Goal: Information Seeking & Learning: Learn about a topic

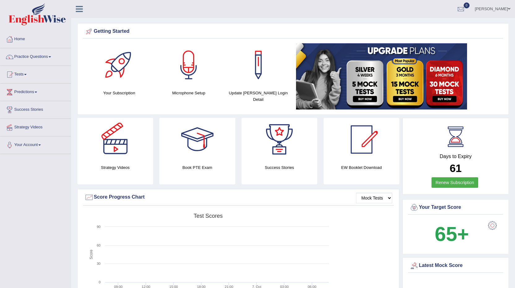
click at [509, 8] on span at bounding box center [509, 9] width 2 height 4
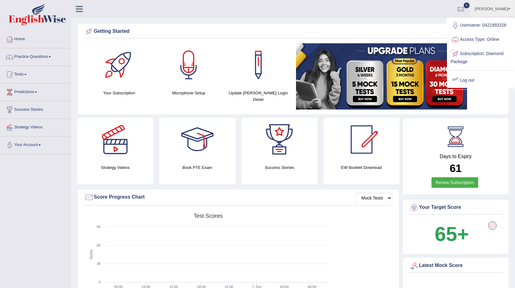
click at [475, 80] on link "Log out" at bounding box center [481, 80] width 67 height 14
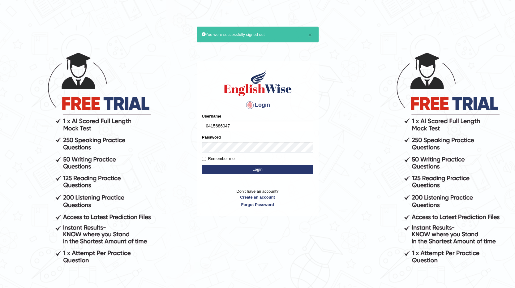
type input "0415686047"
click at [216, 169] on button "Login" at bounding box center [257, 169] width 111 height 9
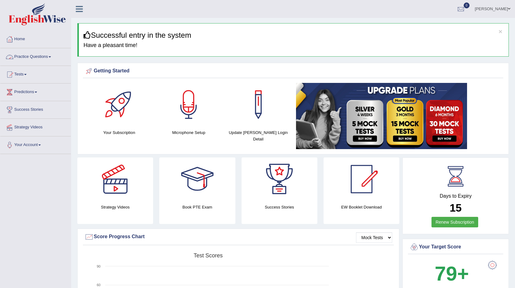
click at [50, 57] on link "Practice Questions" at bounding box center [35, 55] width 71 height 15
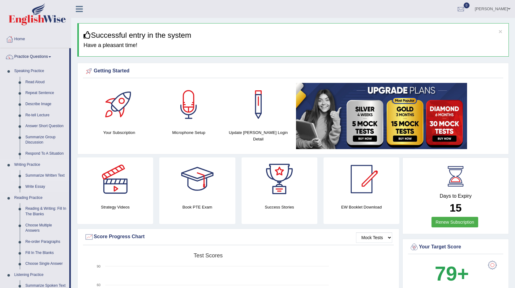
click at [40, 175] on link "Summarize Written Text" at bounding box center [46, 175] width 47 height 11
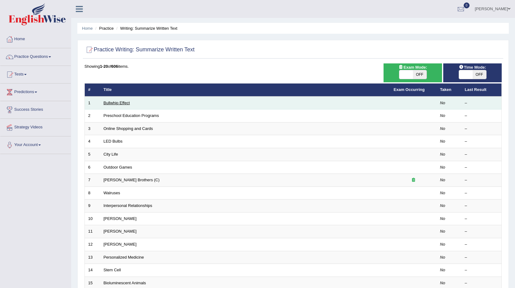
click at [116, 105] on link "Bullwhip Effect" at bounding box center [117, 103] width 26 height 5
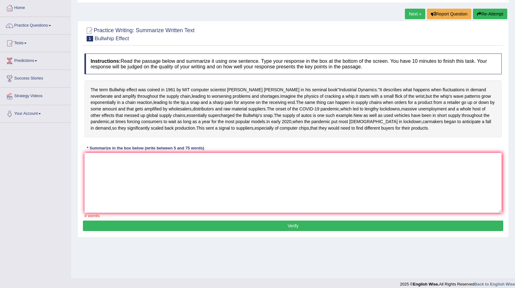
scroll to position [37, 0]
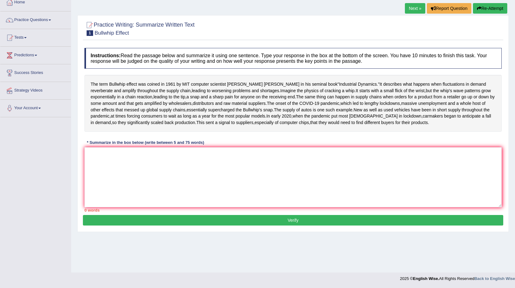
drag, startPoint x: 517, startPoint y: 24, endPoint x: 517, endPoint y: 62, distance: 38.1
click at [515, 62] on html "Toggle navigation Home Practice Questions Speaking Practice Read Aloud Repeat S…" at bounding box center [257, 107] width 515 height 288
click at [90, 186] on textarea at bounding box center [294, 177] width 418 height 60
type textarea "t"
click at [95, 193] on textarea "t" at bounding box center [294, 177] width 418 height 60
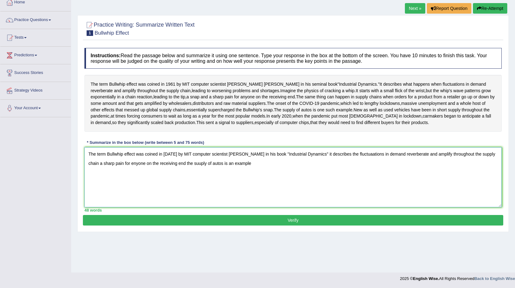
click at [424, 186] on textarea "The term Bullwhip effect was coined in 1961 by MIT computer scientist Jay Forre…" at bounding box center [294, 177] width 418 height 60
click at [237, 195] on textarea "The term Bullwhip effect was coined in 1961 by MIT computer scientist Jay Forre…" at bounding box center [294, 177] width 418 height 60
type textarea "The term Bullwhip effect was coined in 1961 by MIT computer scientist Jay Forre…"
click at [281, 226] on button "Verify" at bounding box center [293, 220] width 421 height 11
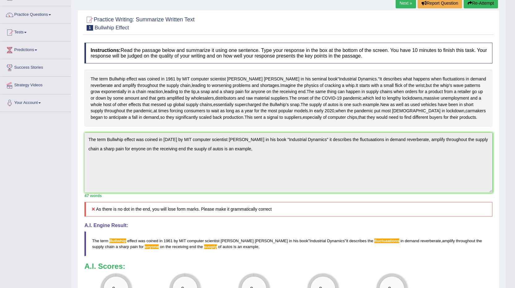
scroll to position [0, 0]
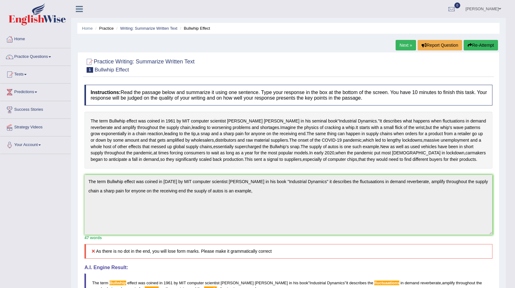
click at [498, 7] on link "[PERSON_NAME]" at bounding box center [483, 8] width 45 height 16
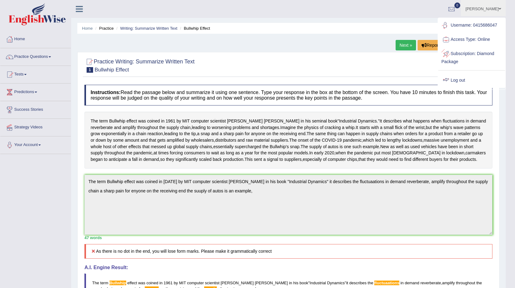
click at [461, 79] on link "Log out" at bounding box center [472, 80] width 67 height 14
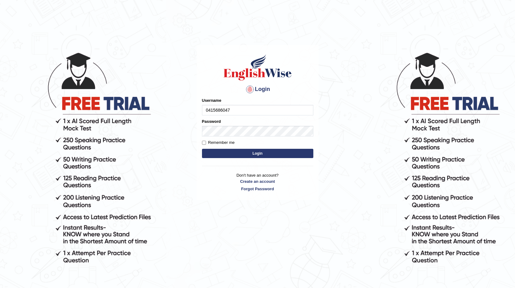
type input "0415686047"
click at [215, 153] on button "Login" at bounding box center [257, 153] width 111 height 9
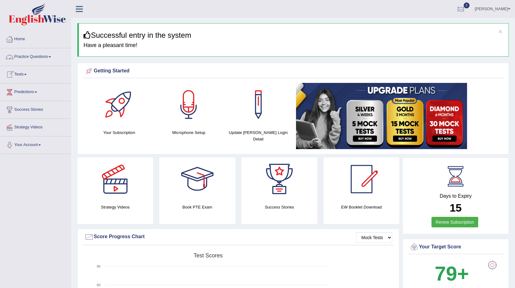
click at [43, 57] on link "Practice Questions" at bounding box center [35, 55] width 71 height 15
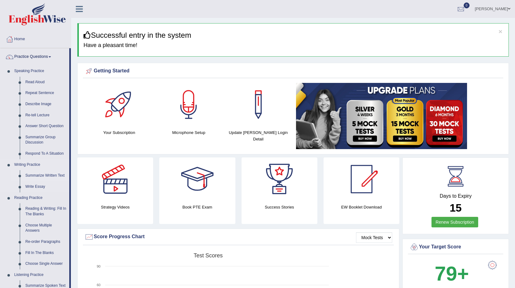
click at [43, 176] on link "Summarize Written Text" at bounding box center [46, 175] width 47 height 11
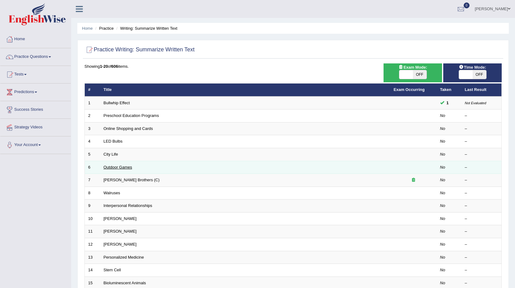
click at [111, 168] on link "Outdoor Games" at bounding box center [118, 167] width 29 height 5
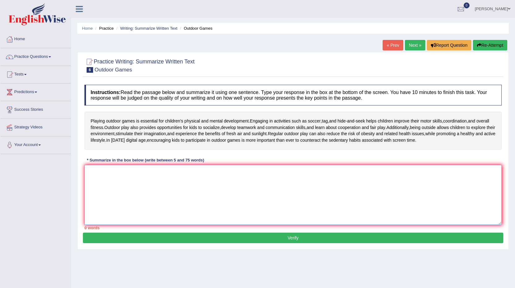
click at [102, 174] on textarea at bounding box center [294, 195] width 418 height 60
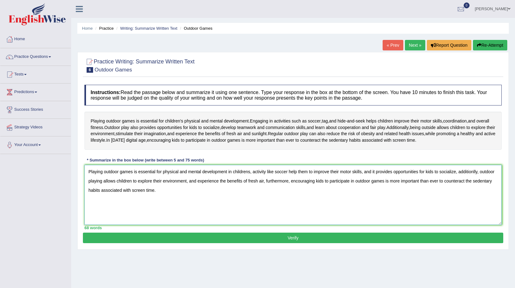
type textarea "Playing outdoor games is essential for physical and mental development in child…"
click at [293, 241] on button "Verify" at bounding box center [293, 238] width 421 height 11
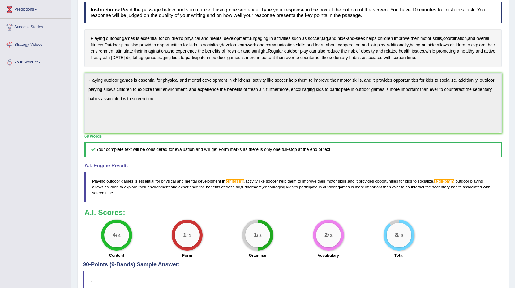
scroll to position [89, 0]
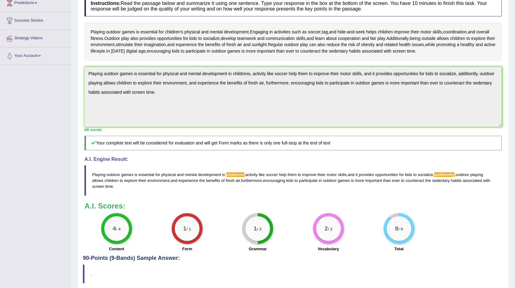
click at [235, 175] on span "childrens" at bounding box center [236, 174] width 18 height 5
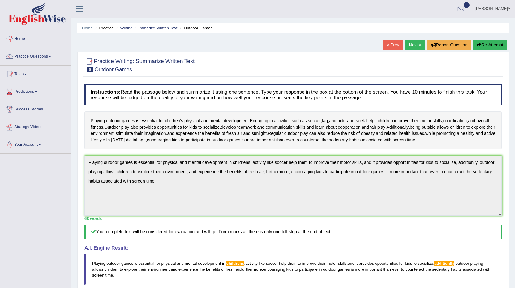
scroll to position [0, 0]
click at [415, 46] on link "Next »" at bounding box center [415, 45] width 20 height 11
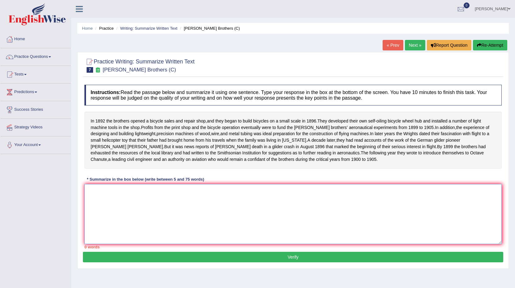
click at [93, 198] on textarea at bounding box center [294, 214] width 418 height 60
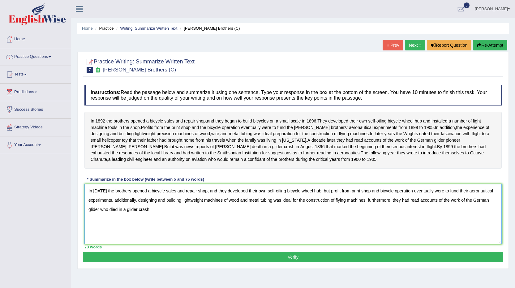
type textarea "In 1892 the brothers opened a bicycle sales and repair shop, and they developed…"
click at [295, 262] on button "Verify" at bounding box center [293, 257] width 421 height 11
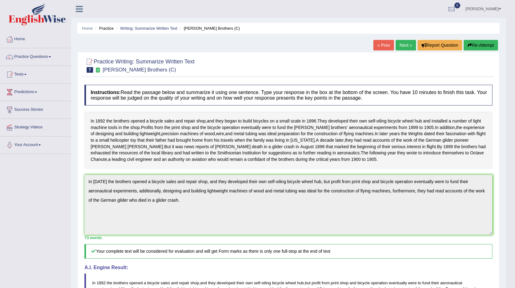
click at [401, 44] on link "Next »" at bounding box center [406, 45] width 20 height 11
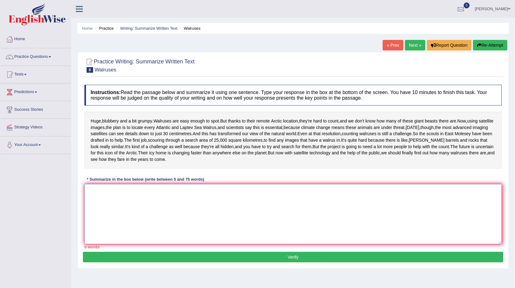
click at [91, 218] on textarea at bounding box center [294, 214] width 418 height 60
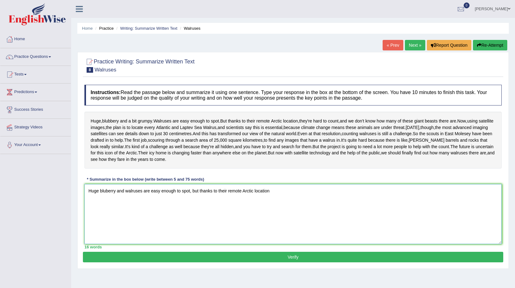
click at [199, 215] on textarea "Huge bluberry and walruses are easy enough to spot, but thanks to their remote …" at bounding box center [294, 214] width 418 height 60
click at [274, 215] on textarea "Huge bluberry and walruses are easy enough to spot, and thanks to their remote …" at bounding box center [294, 214] width 418 height 60
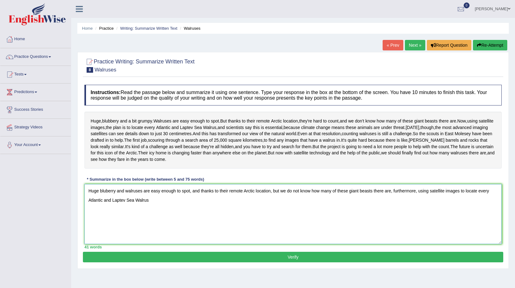
click at [128, 216] on textarea "Huge bluberry and walruses are easy enough to spot, and thanks to their remote …" at bounding box center [294, 214] width 418 height 60
click at [152, 225] on textarea "Huge bluberry and Walruses are easy enough to spot, and thanks to their remote …" at bounding box center [294, 214] width 418 height 60
click at [129, 216] on textarea "Huge bluberry and Walruses are easy enough to spot, and thanks to their remote …" at bounding box center [294, 214] width 418 height 60
click at [322, 227] on textarea "Huge bluberry and walruses are easy enough to spot, and thanks to their remote …" at bounding box center [294, 214] width 418 height 60
click at [321, 227] on textarea "Huge bluberry and walruses are easy enough to spot, and thanks to their remote …" at bounding box center [294, 214] width 418 height 60
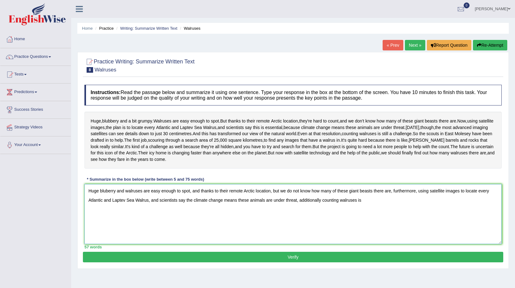
click at [321, 225] on textarea "Huge bluberry and walruses are easy enough to spot, and thanks to their remote …" at bounding box center [294, 214] width 418 height 60
click at [368, 225] on textarea "Huge bluberry and walruses are easy enough to spot, and thanks to their remote …" at bounding box center [294, 214] width 418 height 60
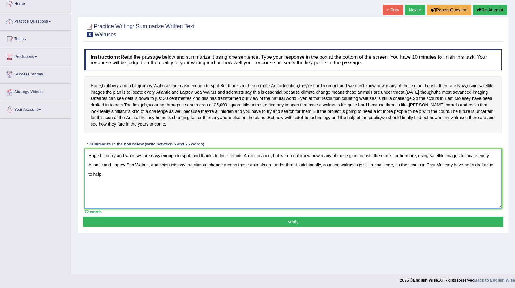
scroll to position [37, 0]
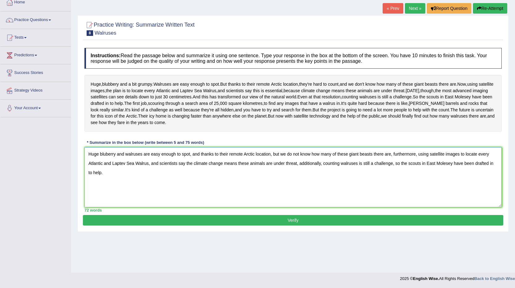
type textarea "Huge bluberry and walruses are easy enough to spot, and thanks to their remote …"
click at [317, 226] on button "Verify" at bounding box center [293, 220] width 421 height 11
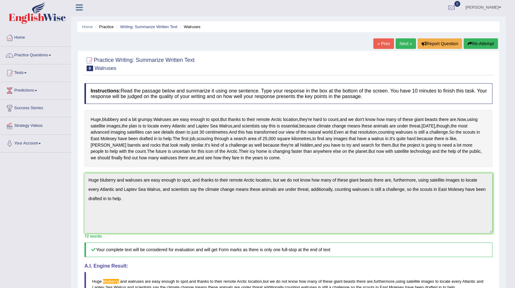
scroll to position [0, 0]
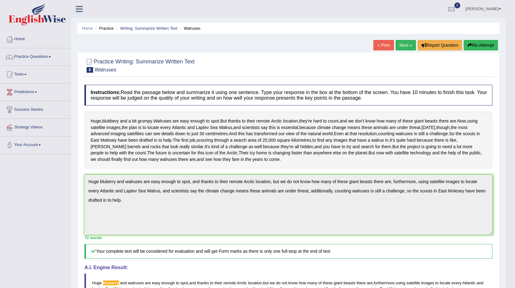
click at [402, 48] on link "Next »" at bounding box center [406, 45] width 20 height 11
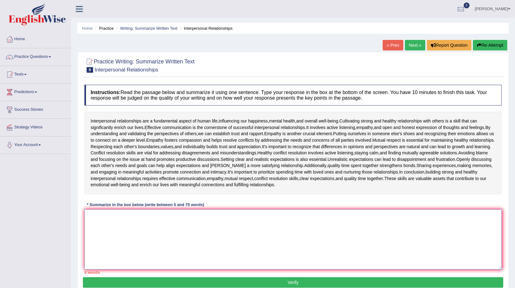
click at [91, 217] on textarea at bounding box center [294, 240] width 418 height 60
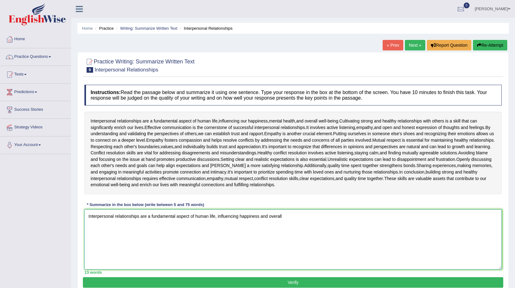
type textarea "Interpersonal relationships are a fundamental aspect of human life, influencing…"
click at [508, 7] on link "Hafiz Muhammad Usman" at bounding box center [493, 8] width 45 height 16
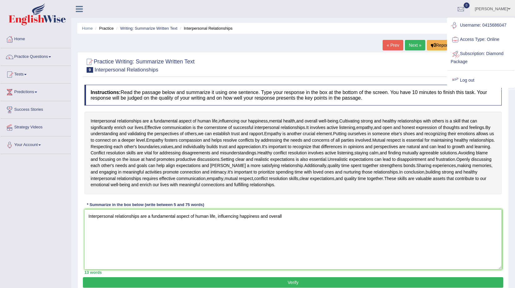
click at [470, 82] on link "Log out" at bounding box center [481, 80] width 67 height 14
